Goal: Find specific page/section: Find specific page/section

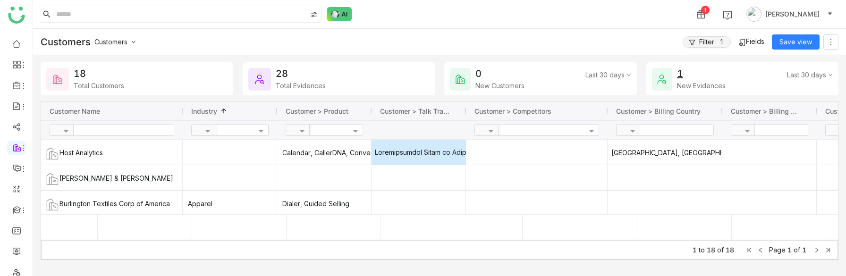
scroll to position [0, 85]
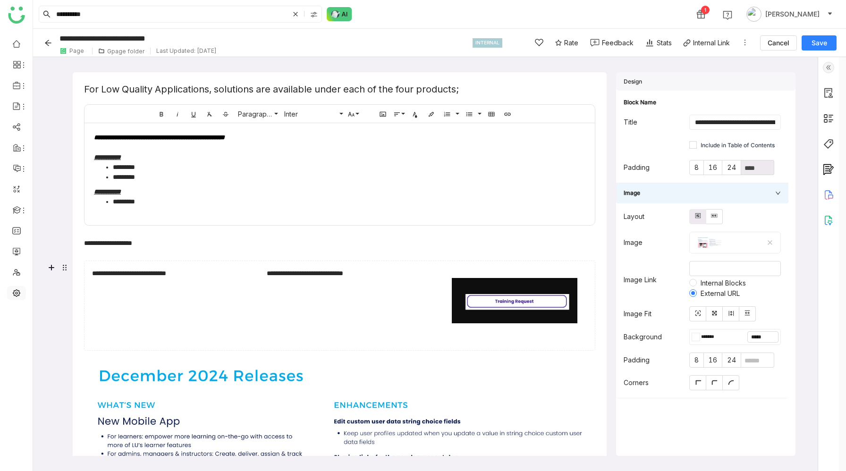
click at [19, 293] on link at bounding box center [16, 292] width 8 height 8
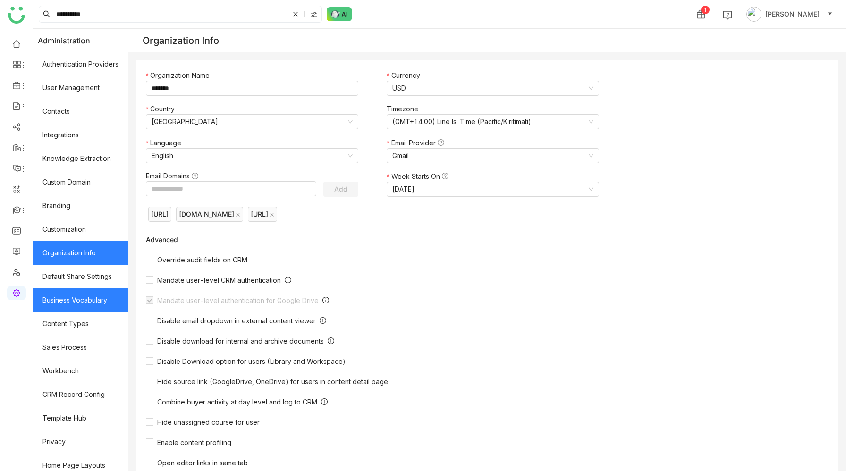
click at [83, 306] on link "Business Vocabulary" at bounding box center [80, 300] width 95 height 24
